Goal: Check status: Check status

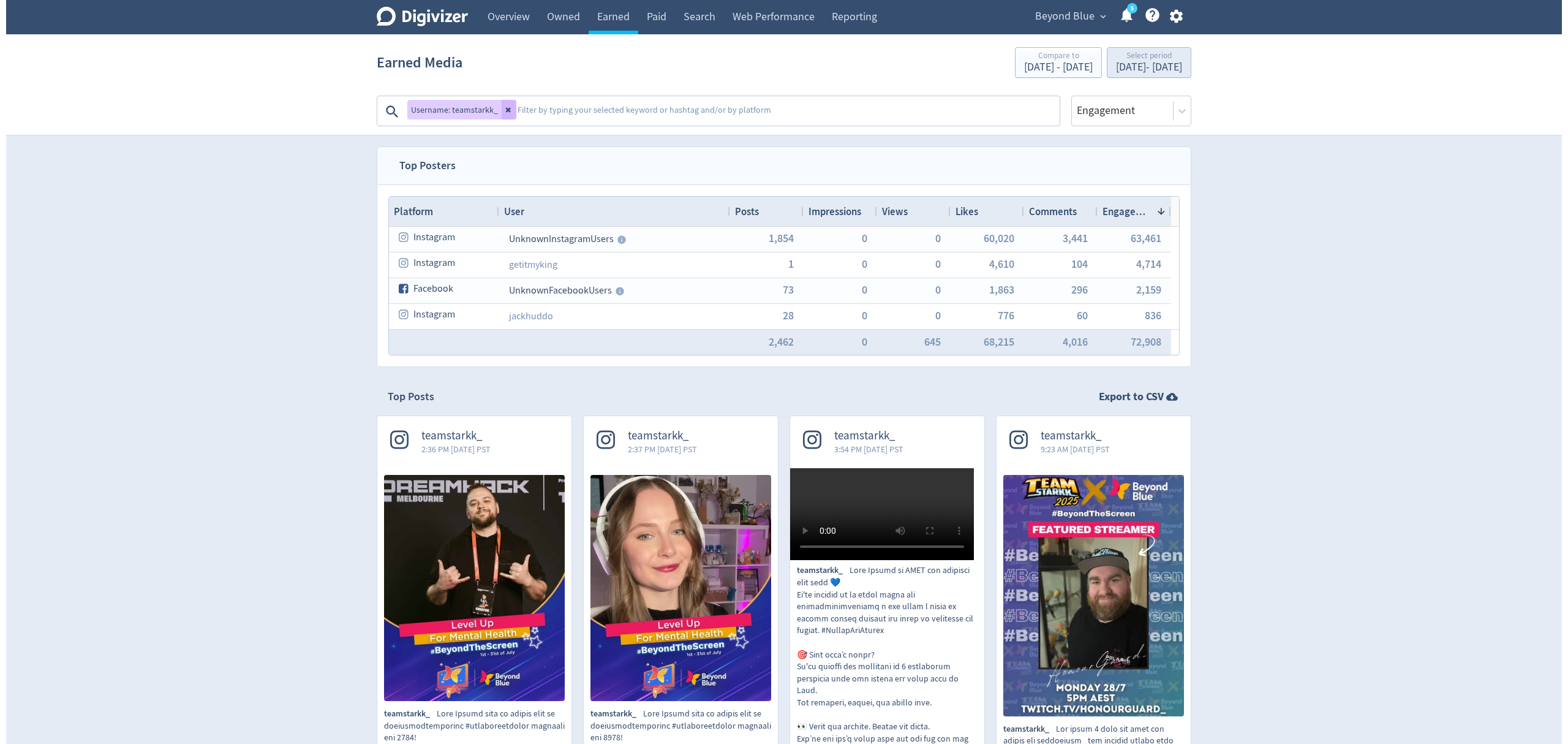
scroll to position [81, 0]
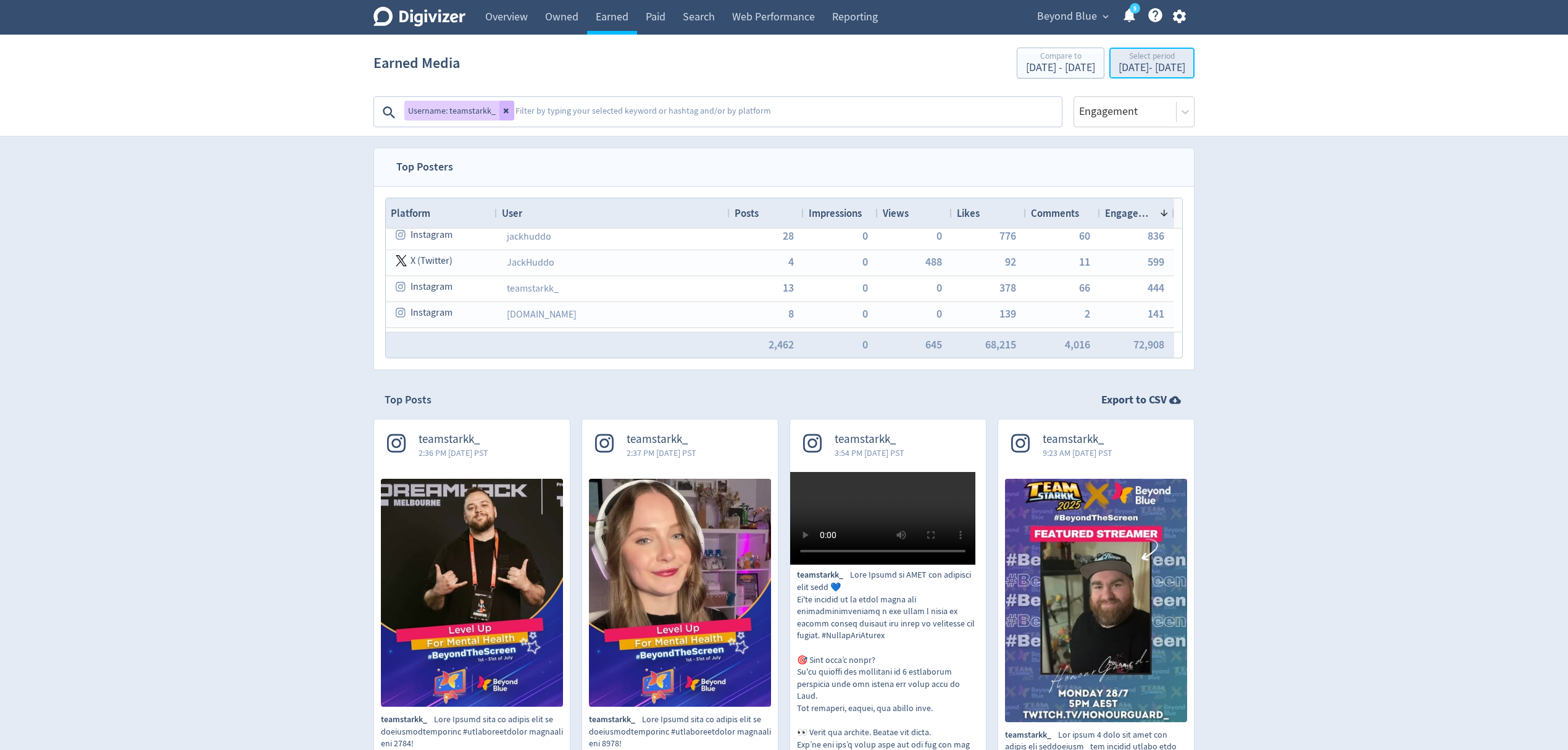
click at [1133, 60] on div "Select period" at bounding box center [1151, 56] width 66 height 10
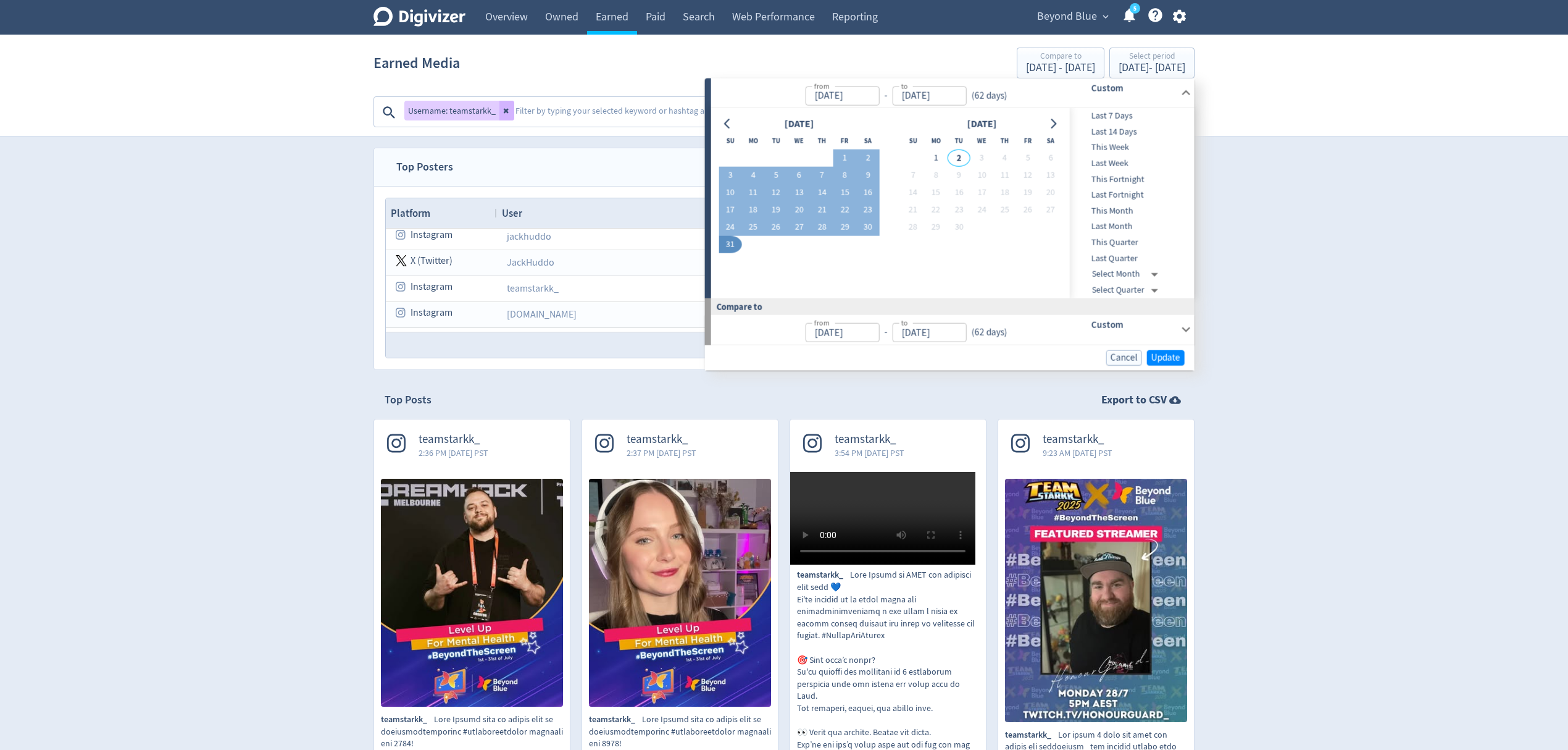
click at [1112, 114] on span "Last 7 Days" at bounding box center [1130, 116] width 122 height 13
type input "[DATE]"
type input "Sep 01, 2025"
type input "[DATE]"
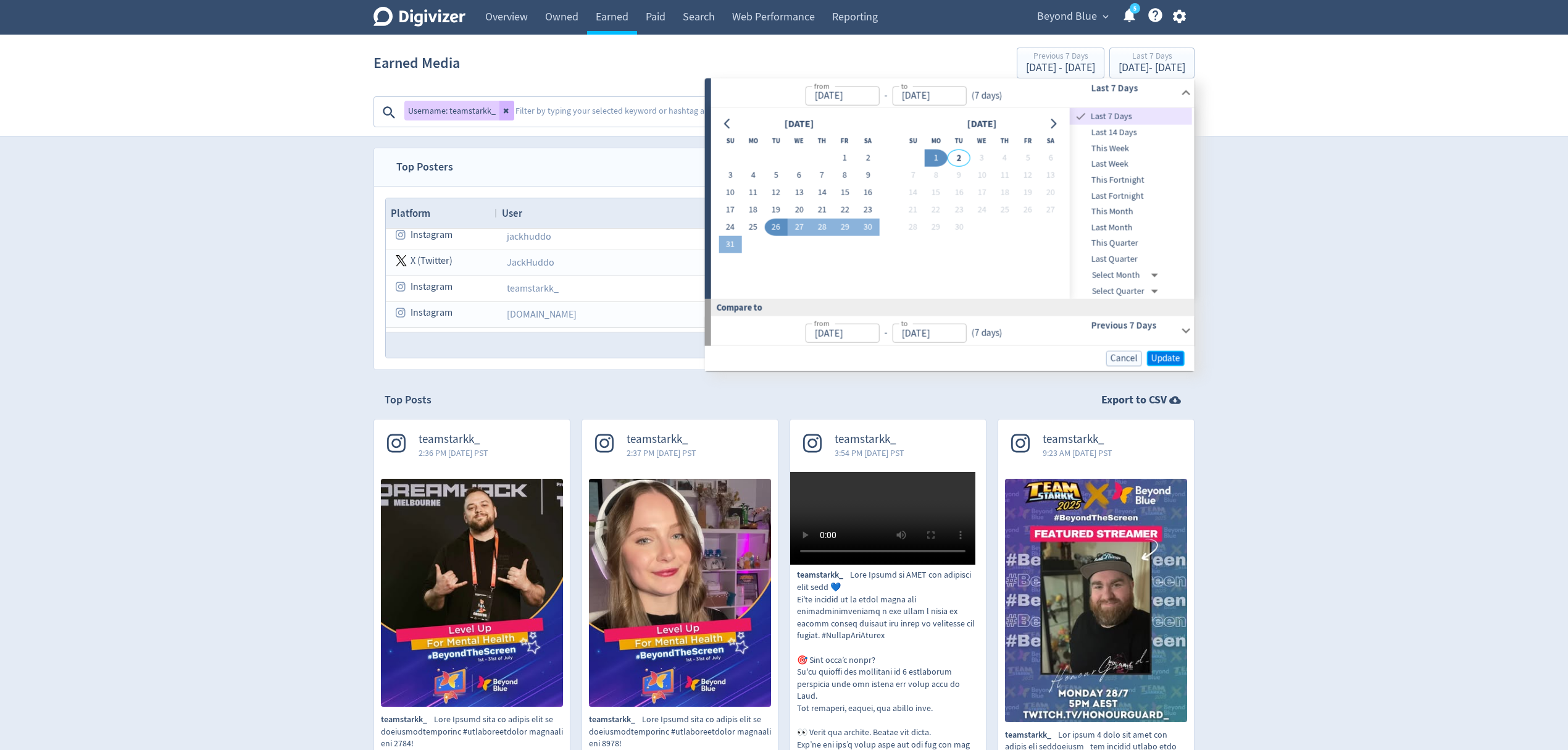
click at [1169, 363] on span "Update" at bounding box center [1165, 358] width 29 height 9
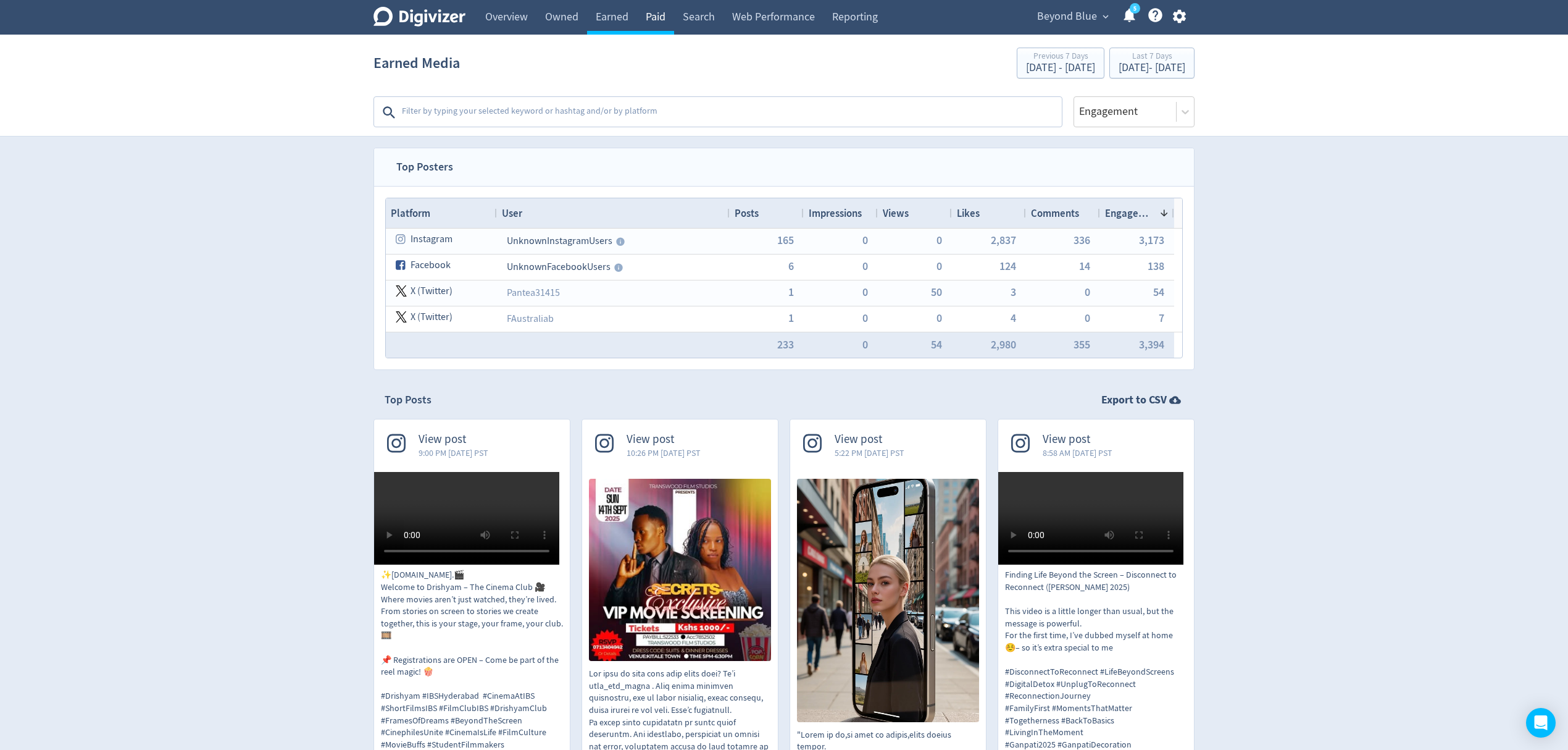
click at [648, 6] on link "Paid" at bounding box center [655, 17] width 37 height 34
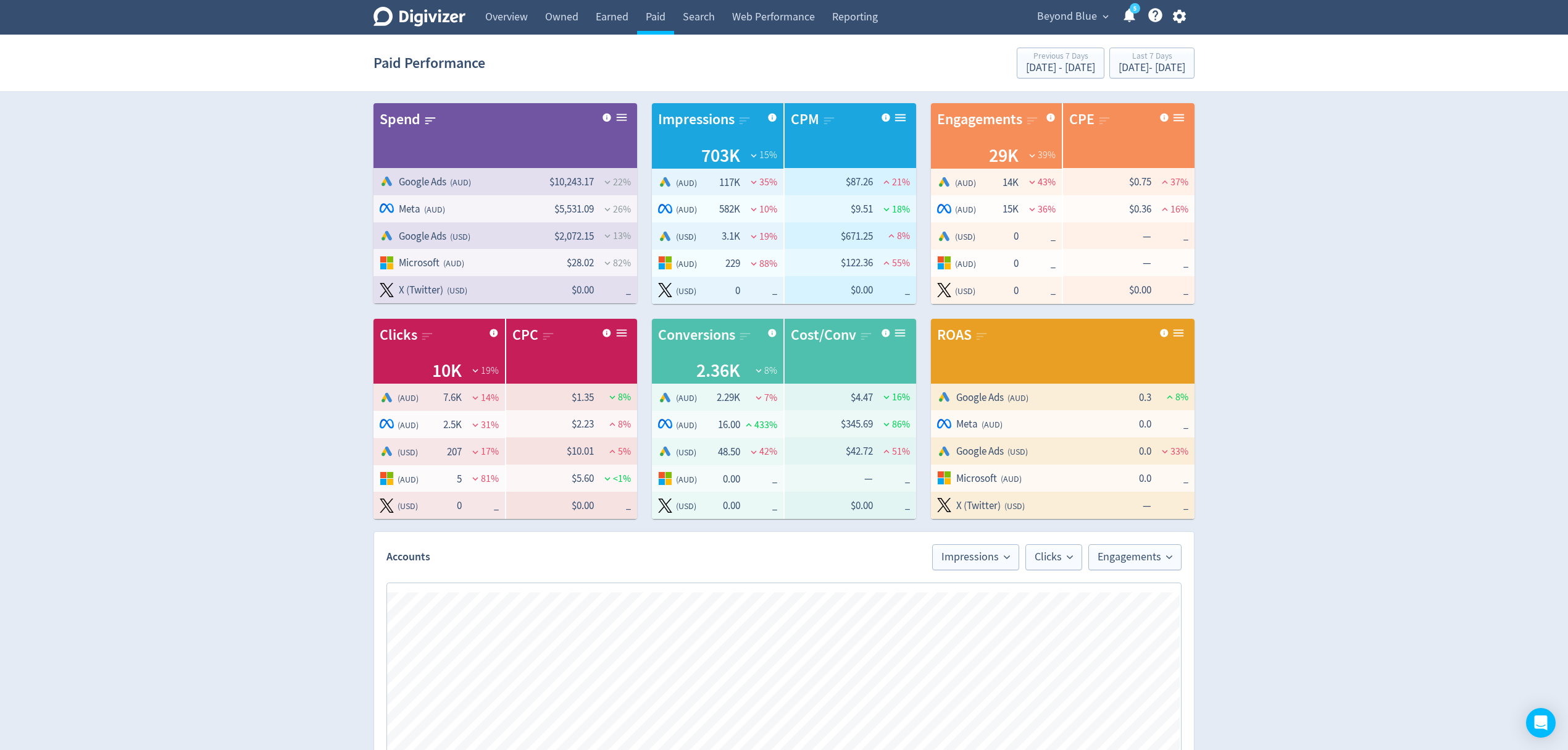
scroll to position [411, 0]
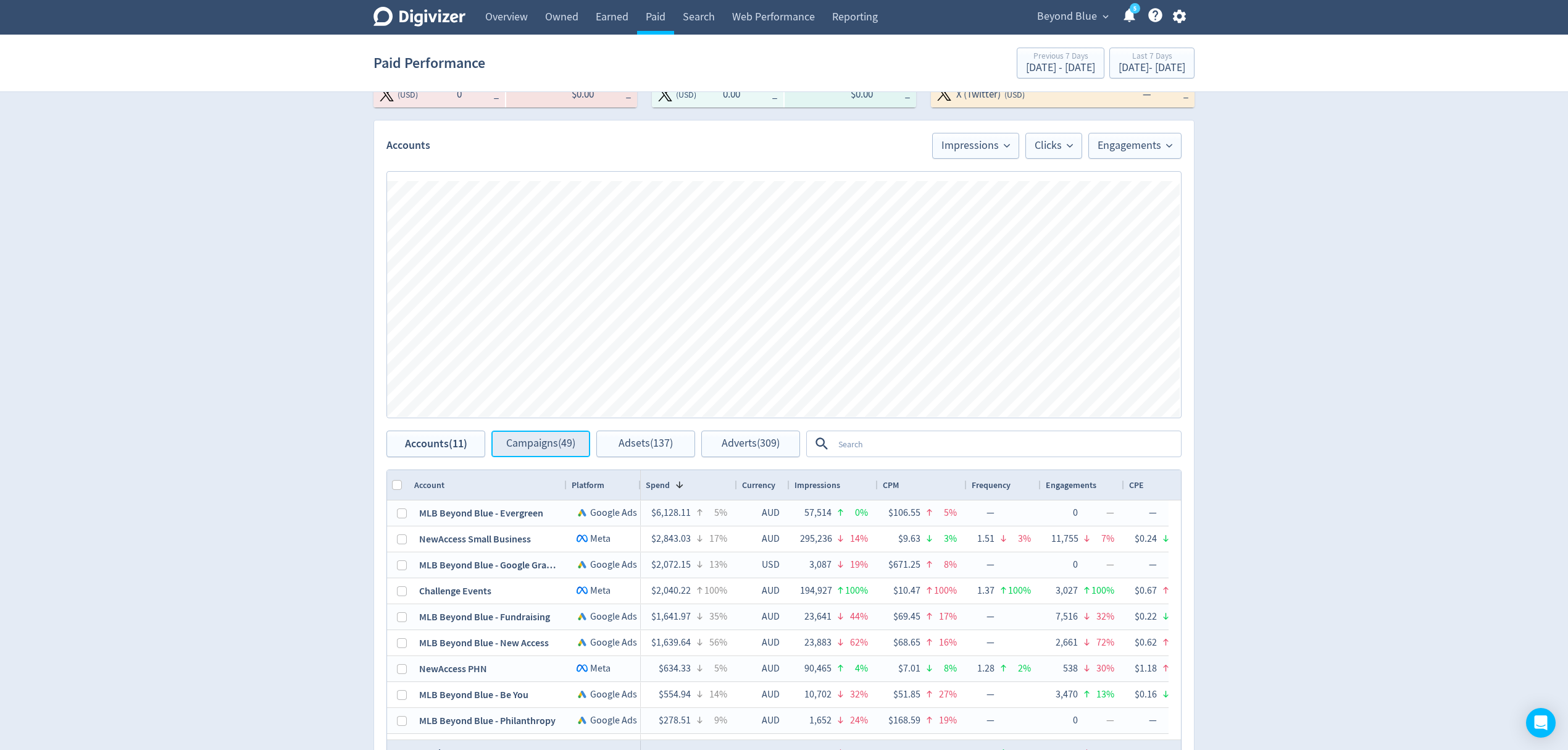
click at [542, 443] on span "Campaigns (49)" at bounding box center [541, 443] width 69 height 12
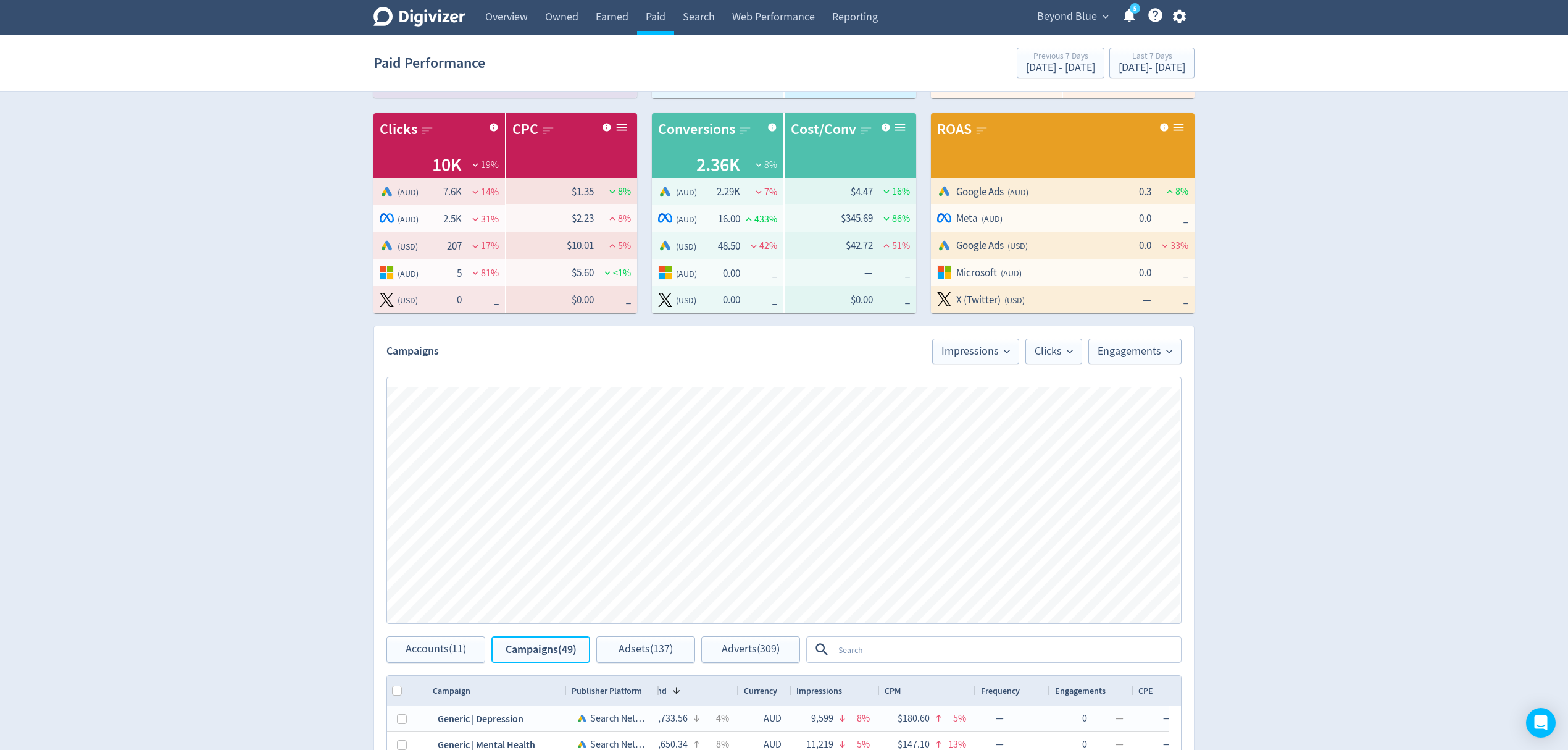
scroll to position [463, 0]
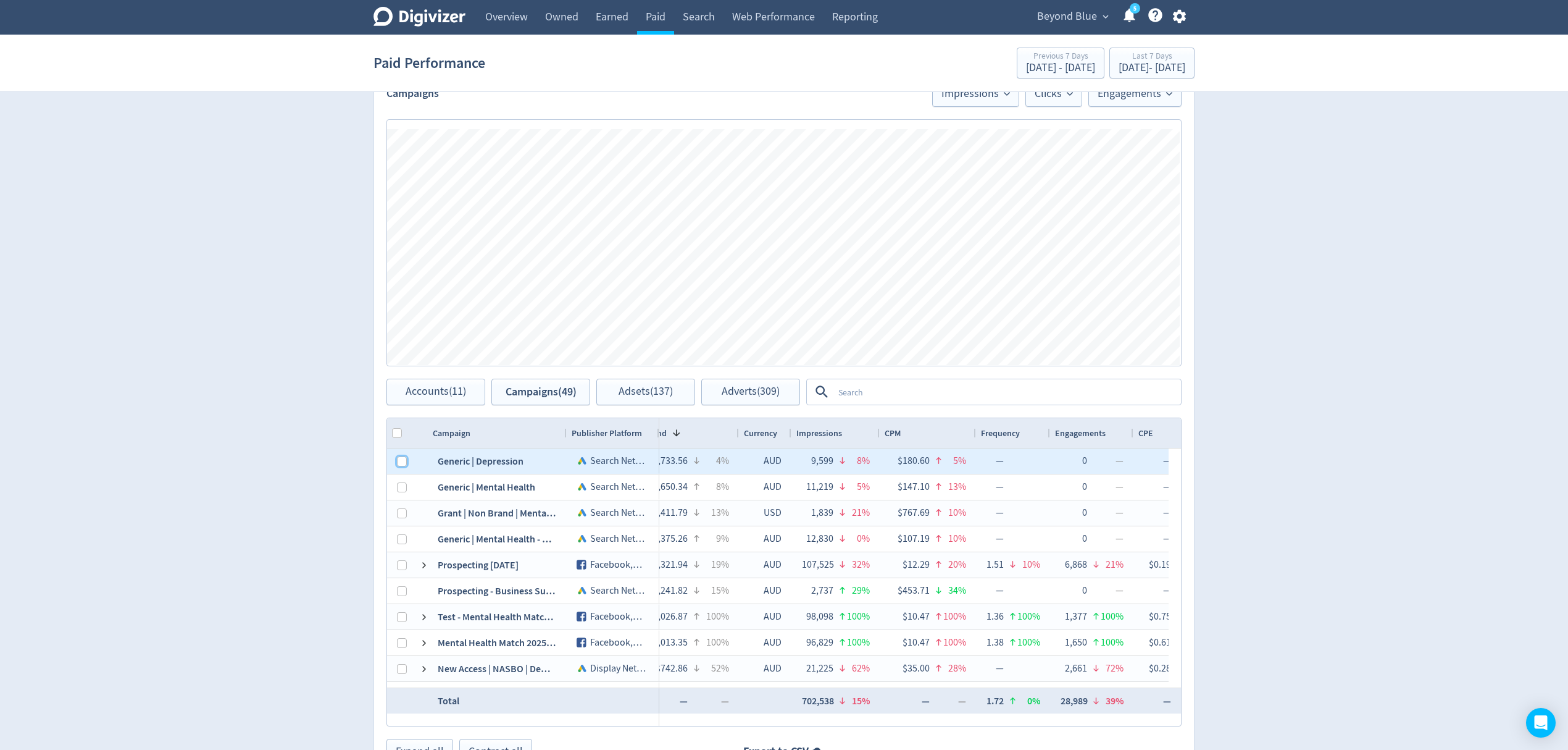
click at [405, 463] on input "Press Space to toggle row selection (unchecked)" at bounding box center [402, 461] width 10 height 10
checkbox input "true"
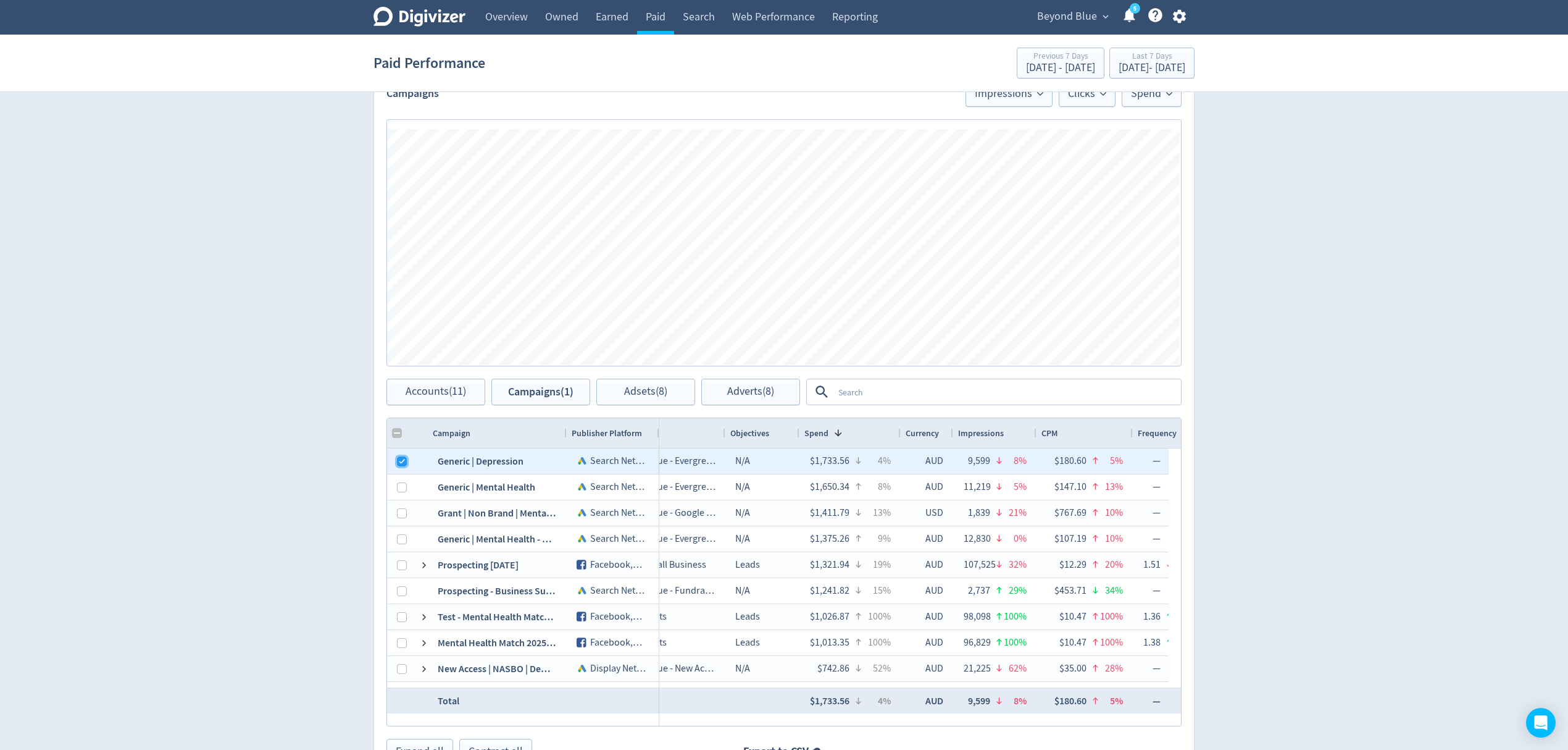
scroll to position [0, 0]
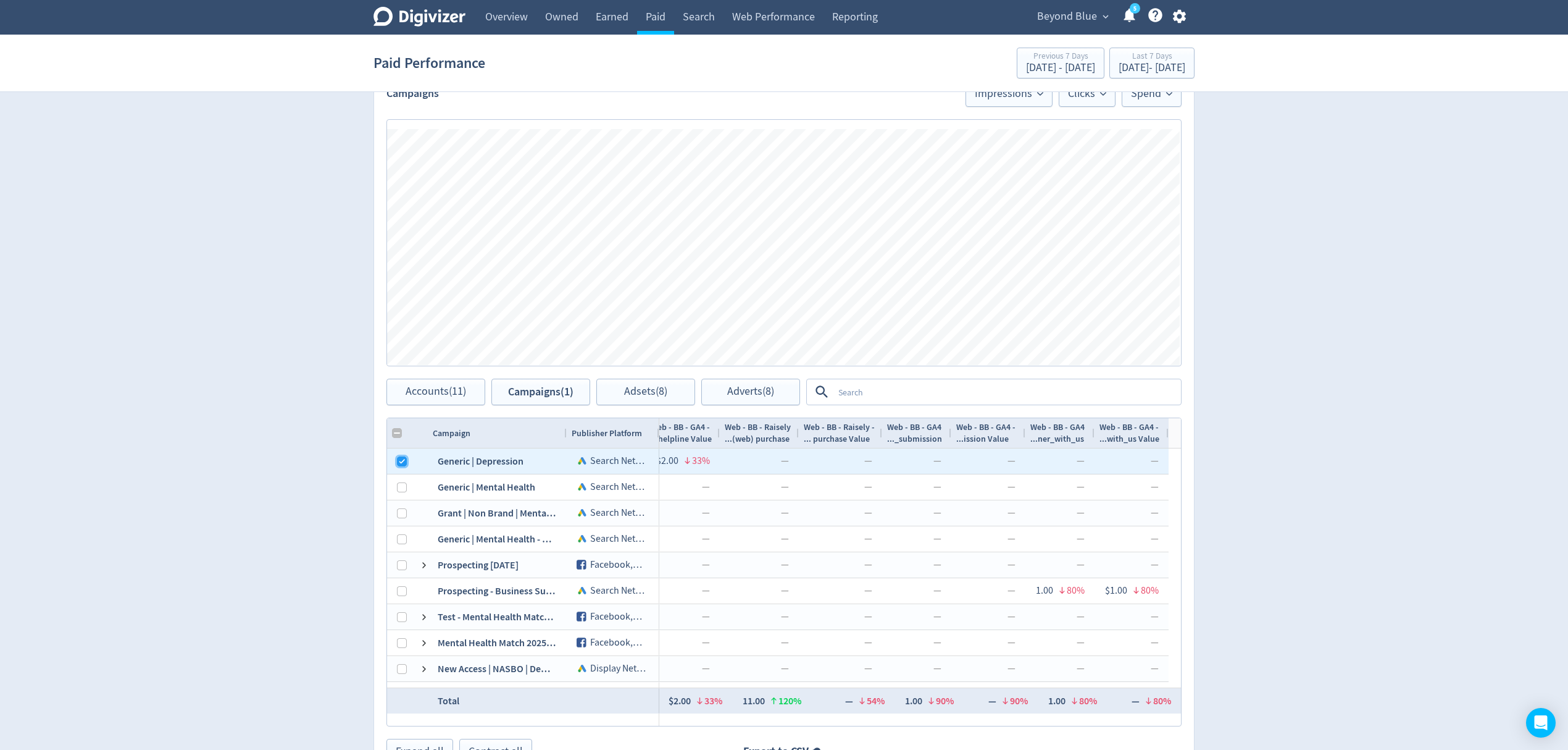
checkbox input "false"
